Goal: Task Accomplishment & Management: Manage account settings

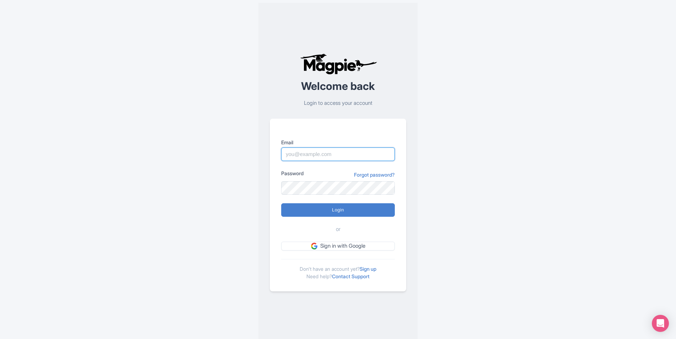
click at [319, 155] on input "Email" at bounding box center [338, 153] width 114 height 13
type input "[EMAIL_ADDRESS][DOMAIN_NAME]"
click at [333, 204] on input "Login" at bounding box center [338, 209] width 114 height 13
type input "Logging in..."
